Goal: Browse casually

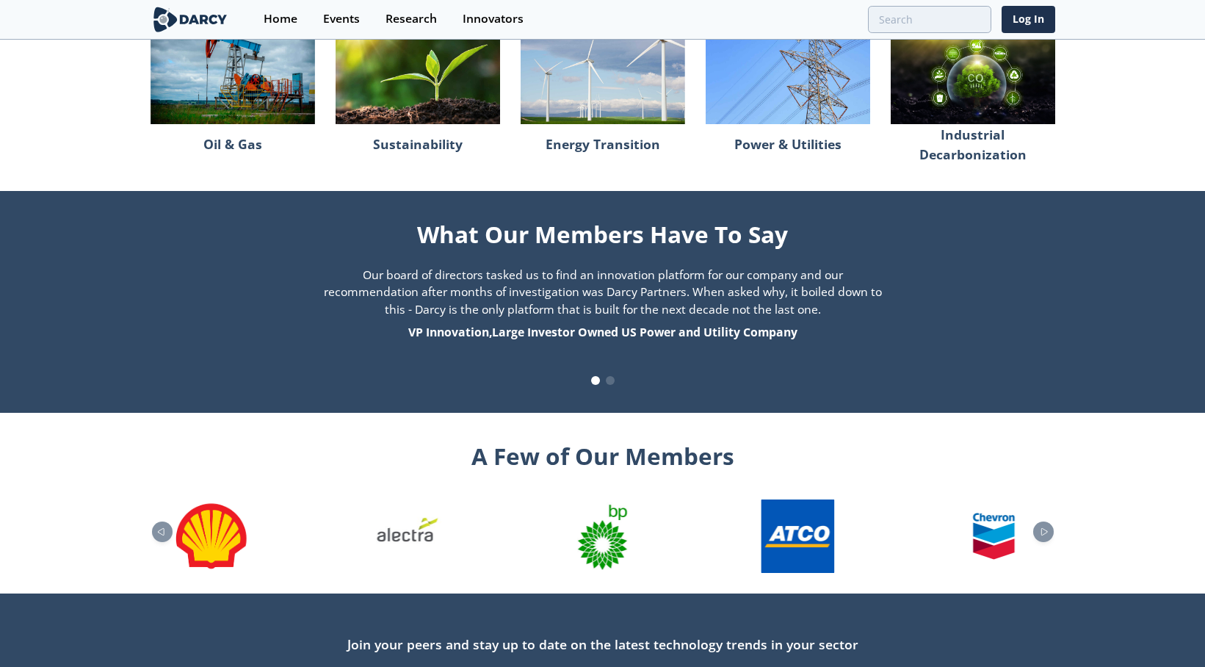
scroll to position [1439, 0]
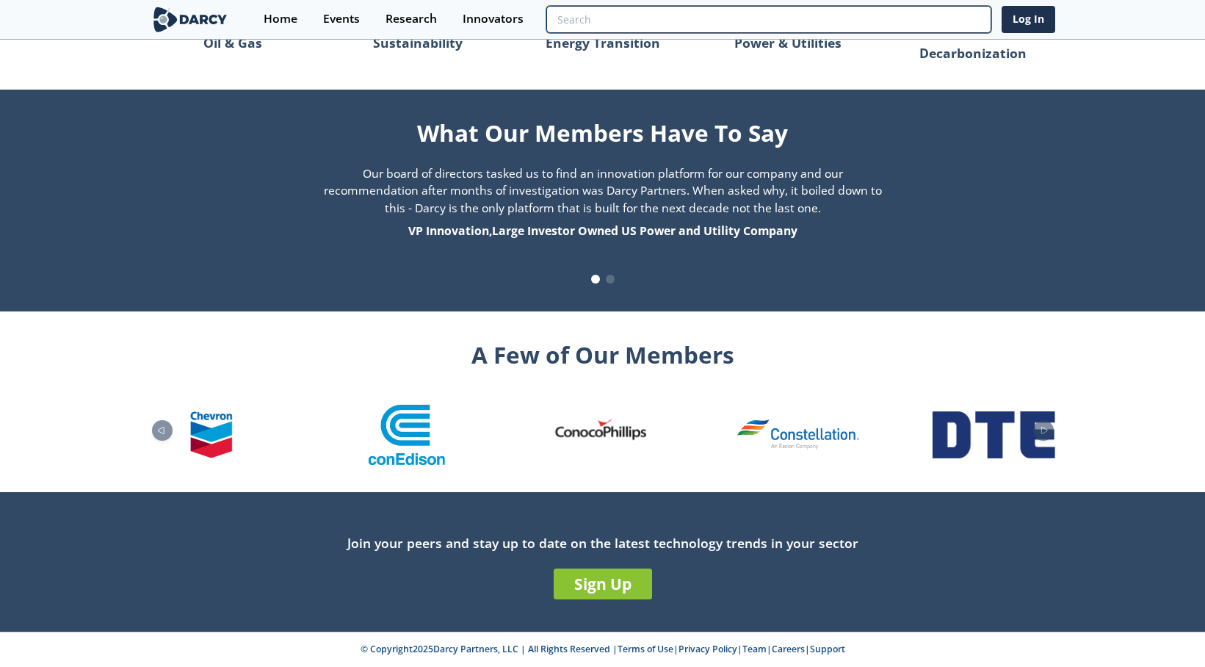
click at [906, 22] on input "search" at bounding box center [768, 19] width 444 height 27
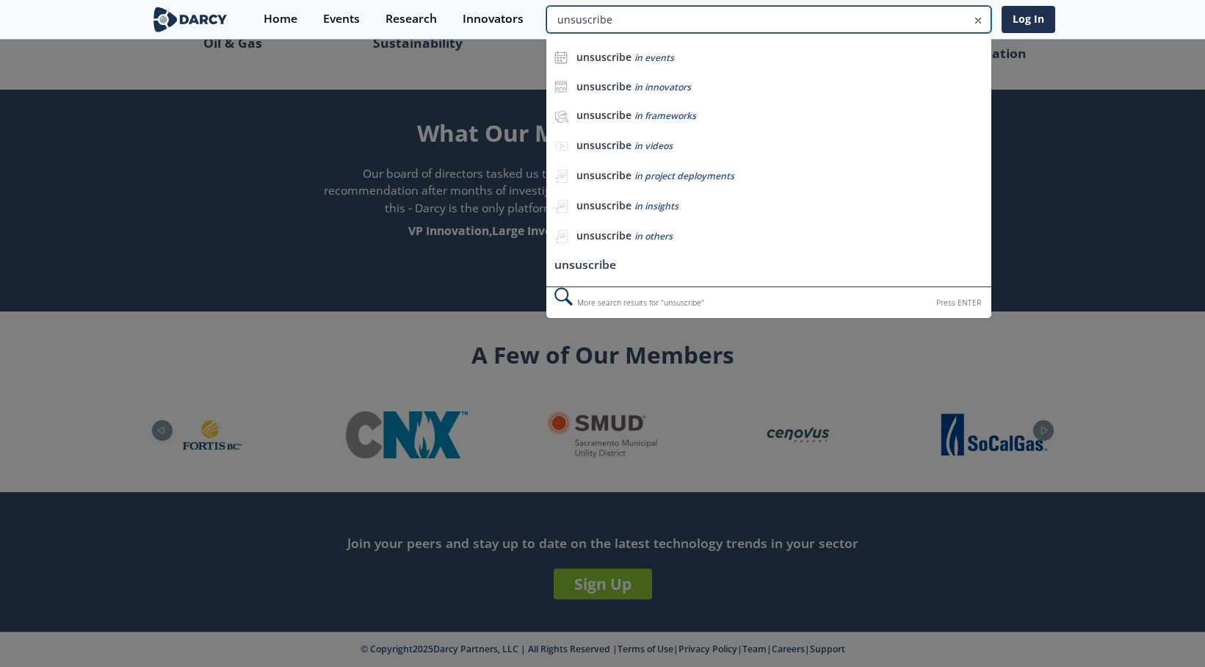
type input "unsuscribe"
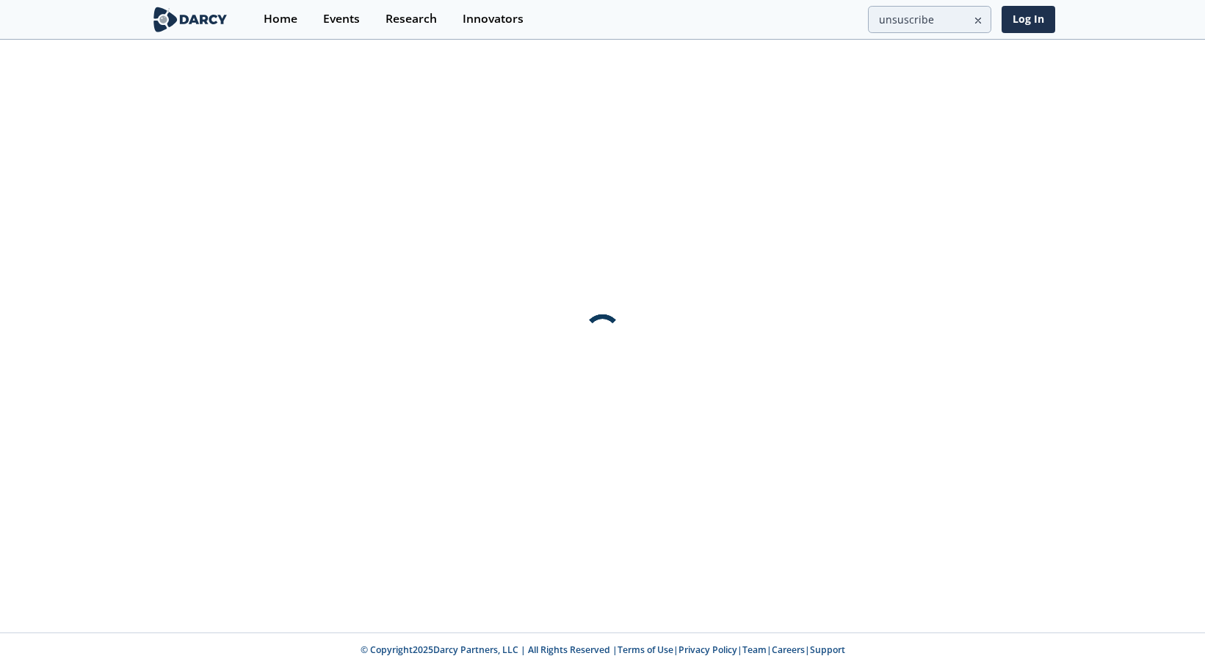
scroll to position [0, 0]
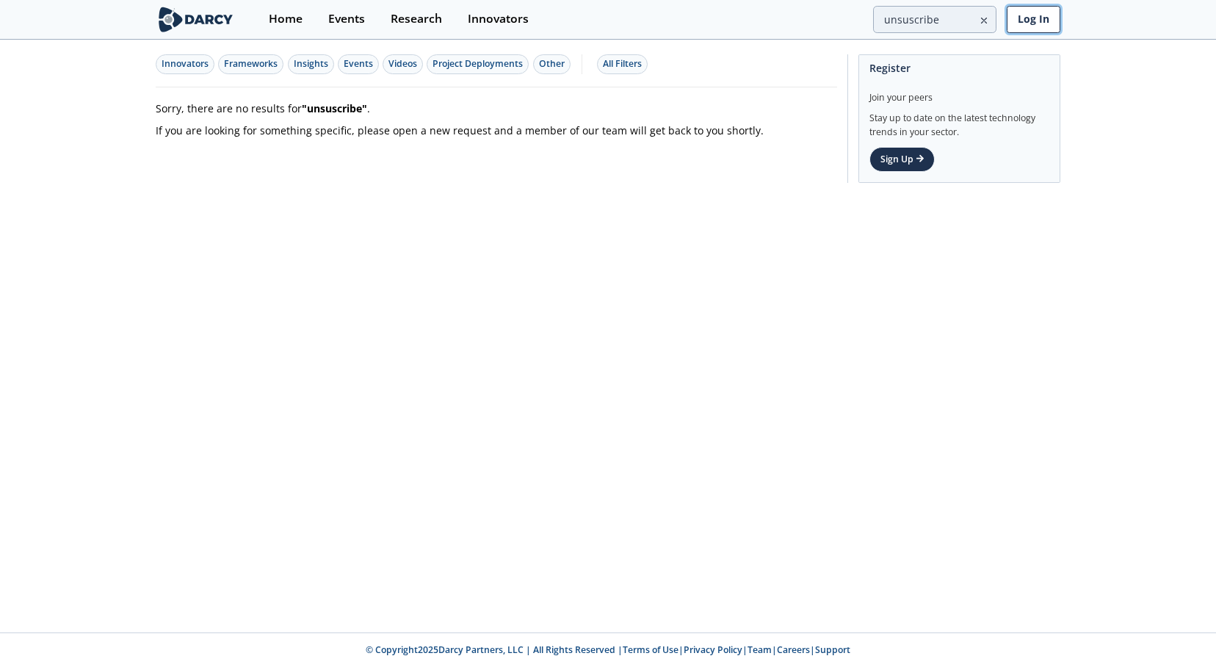
click at [1047, 28] on link "Log In" at bounding box center [1034, 19] width 54 height 27
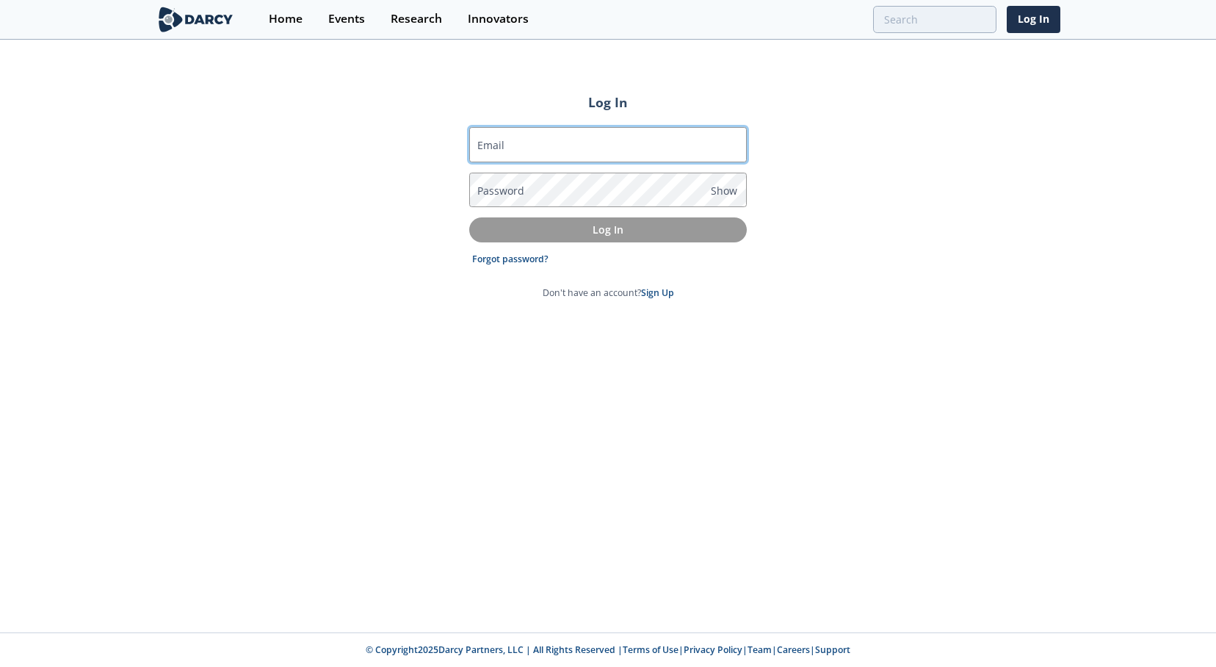
click at [552, 138] on input "Email" at bounding box center [608, 144] width 278 height 35
type input "[PERSON_NAME][EMAIL_ADDRESS][PERSON_NAME][DOMAIN_NAME]"
click at [191, 17] on img at bounding box center [196, 20] width 80 height 26
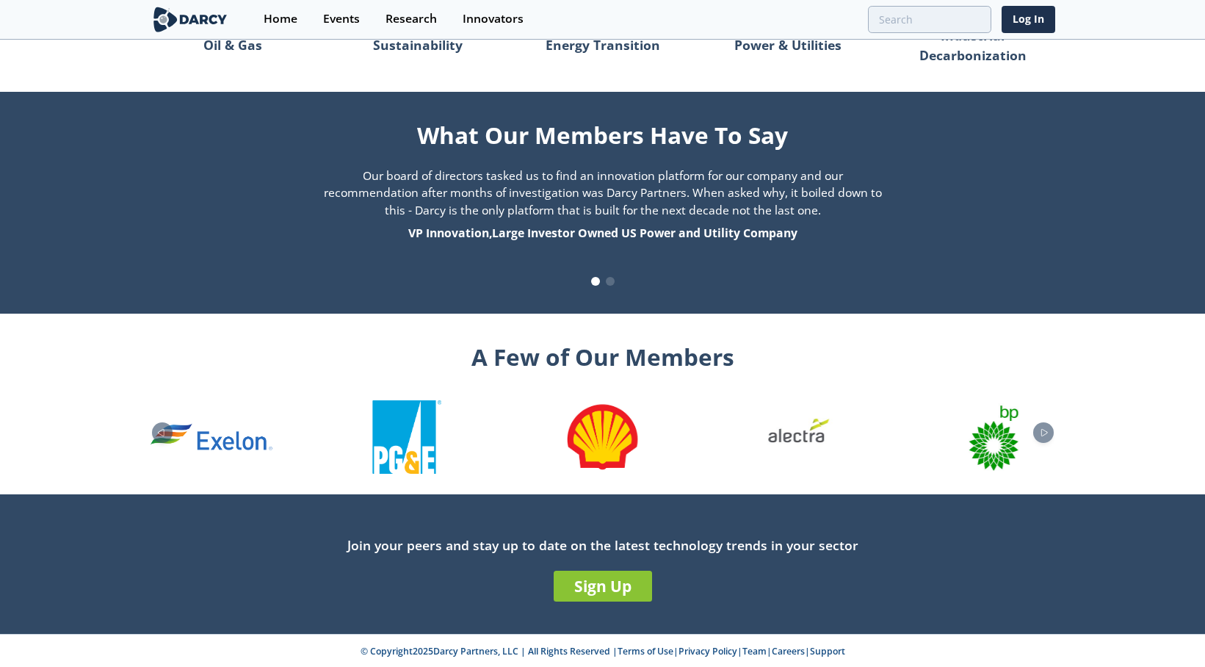
scroll to position [1439, 0]
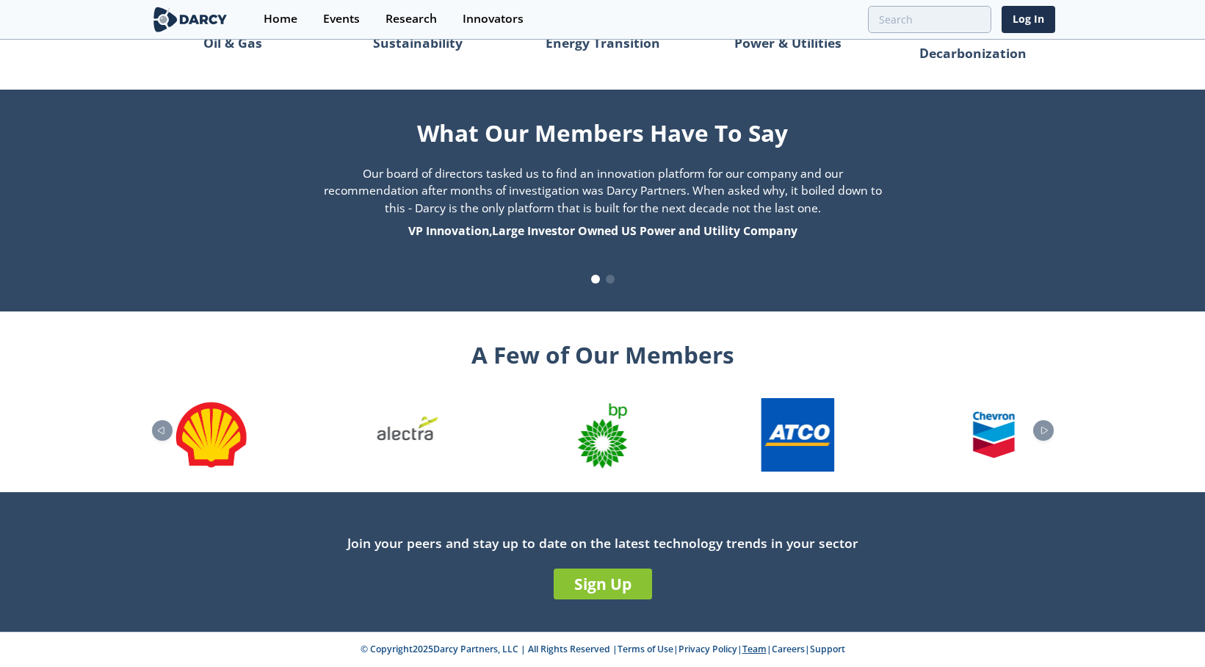
click at [751, 654] on link "Team" at bounding box center [755, 649] width 24 height 12
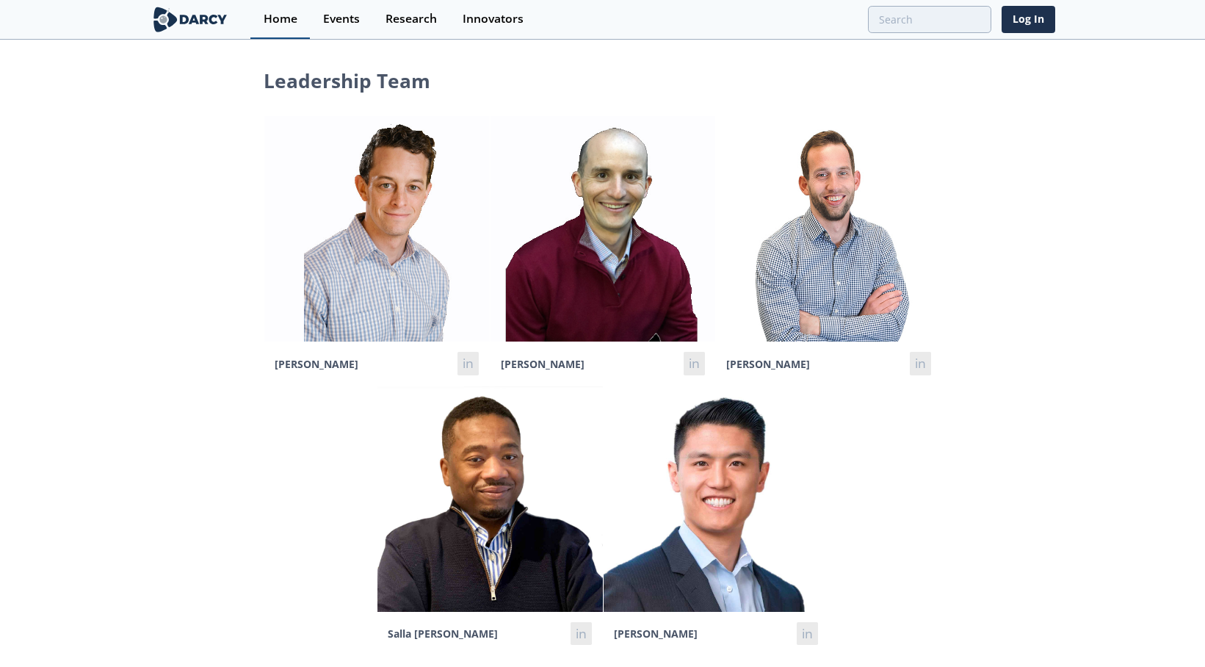
click at [295, 21] on div "Home" at bounding box center [281, 19] width 34 height 12
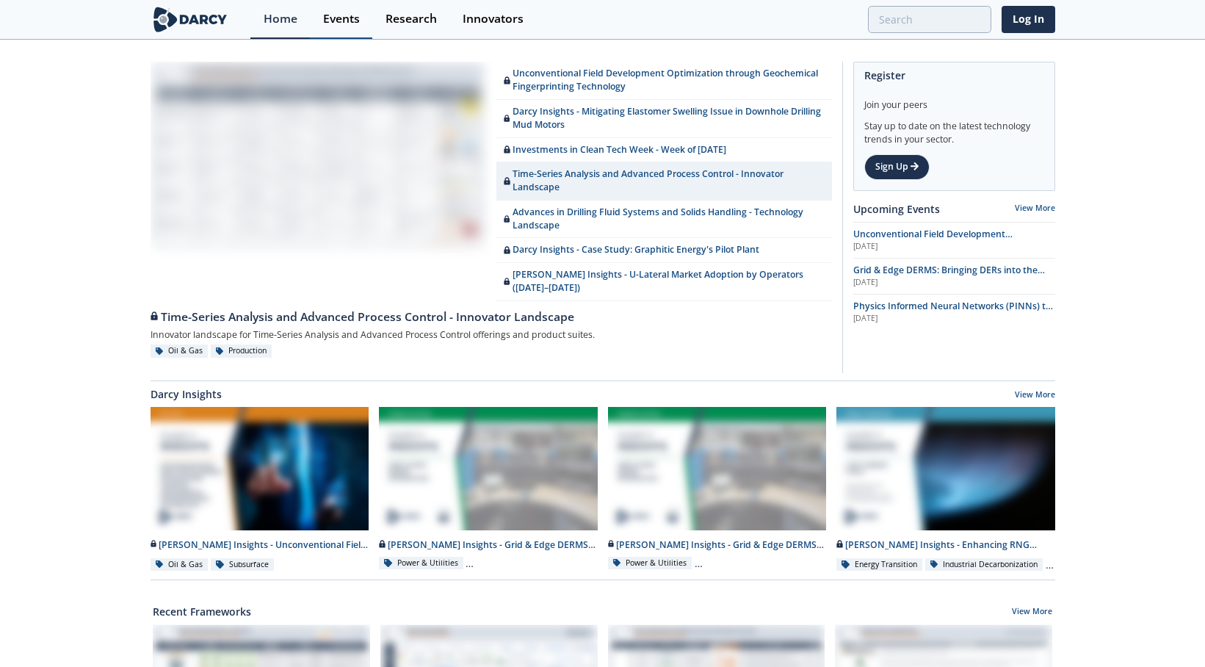
click at [347, 20] on div "Events" at bounding box center [341, 19] width 37 height 12
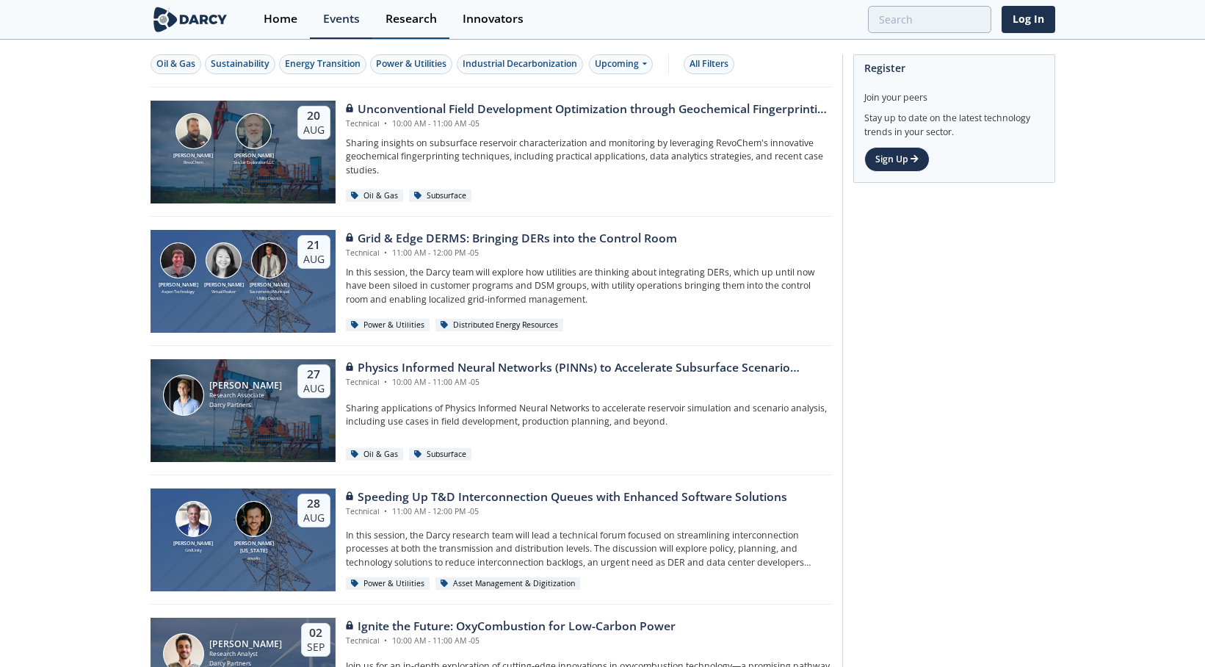
click at [393, 25] on div "Research" at bounding box center [411, 19] width 51 height 12
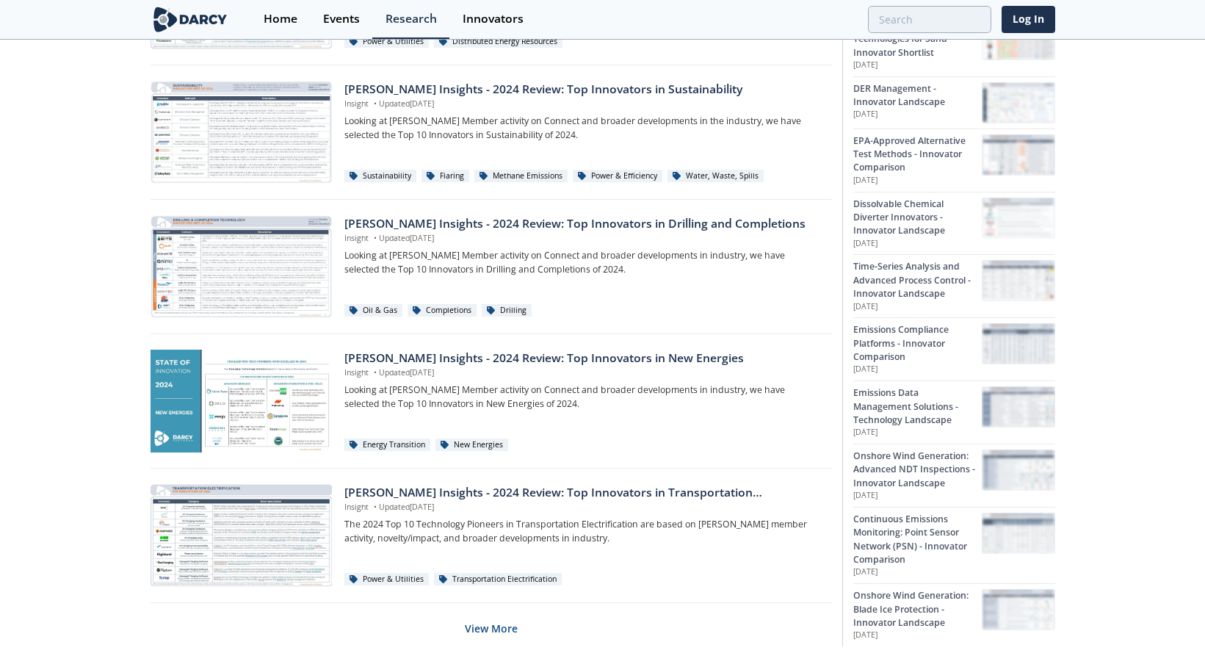
scroll to position [856, 0]
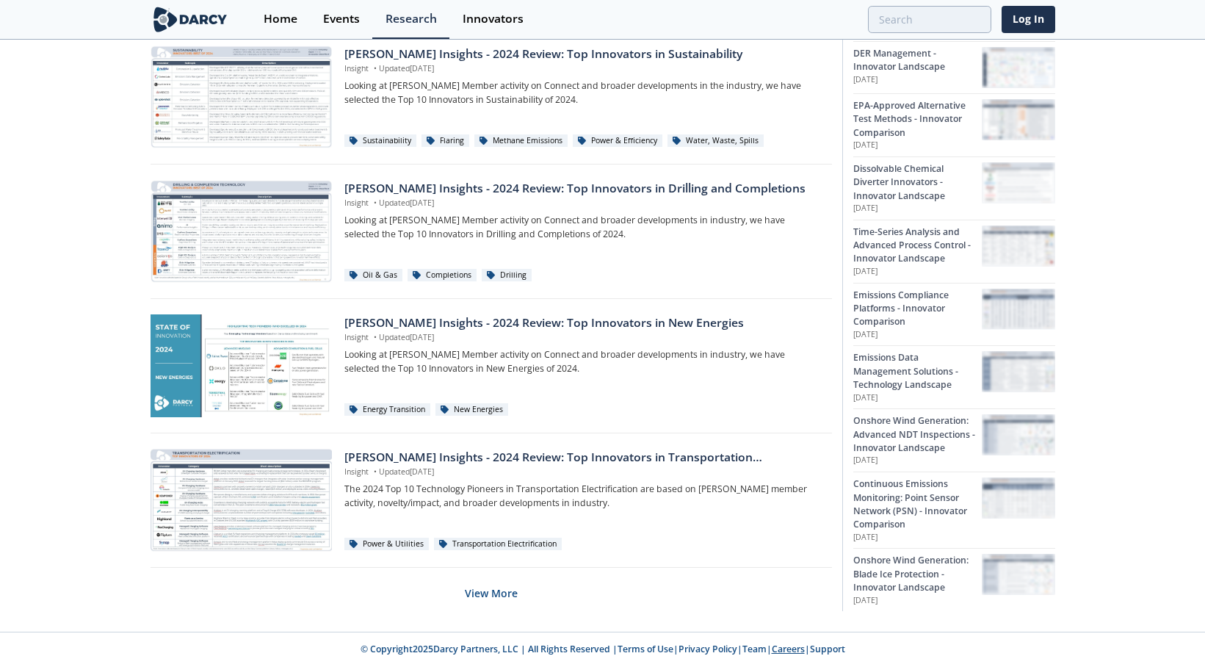
click at [800, 646] on link "Careers" at bounding box center [788, 649] width 33 height 12
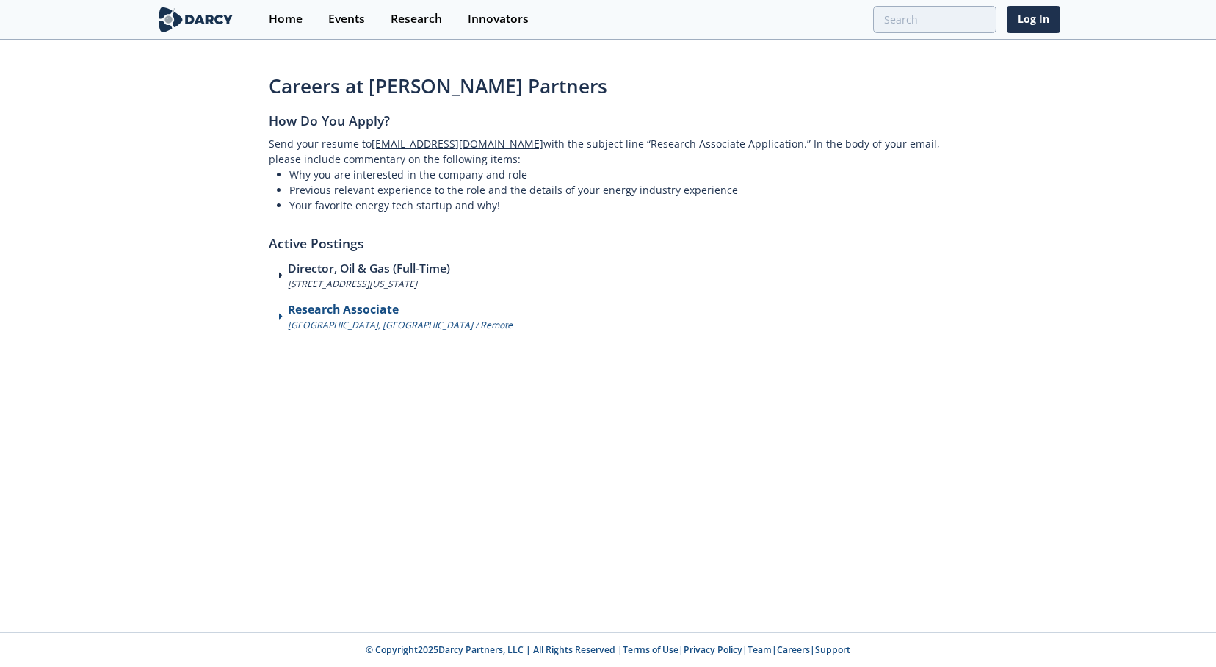
click at [281, 315] on icon at bounding box center [281, 317] width 4 height 6
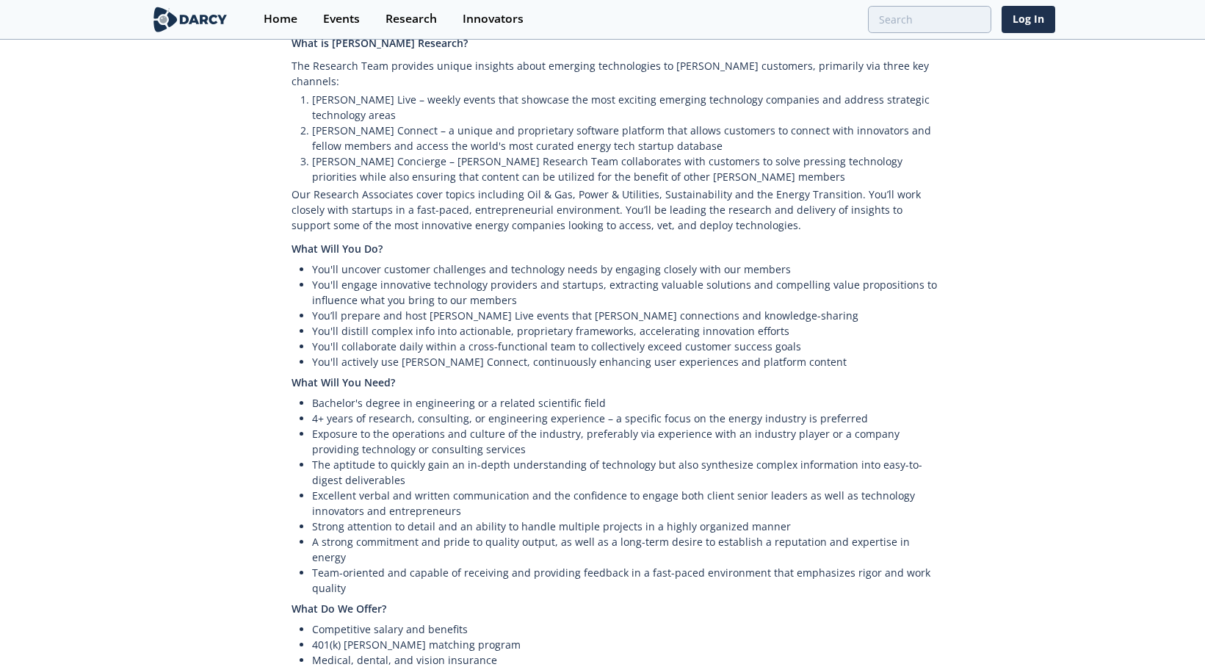
scroll to position [588, 0]
